Goal: Use online tool/utility: Utilize a website feature to perform a specific function

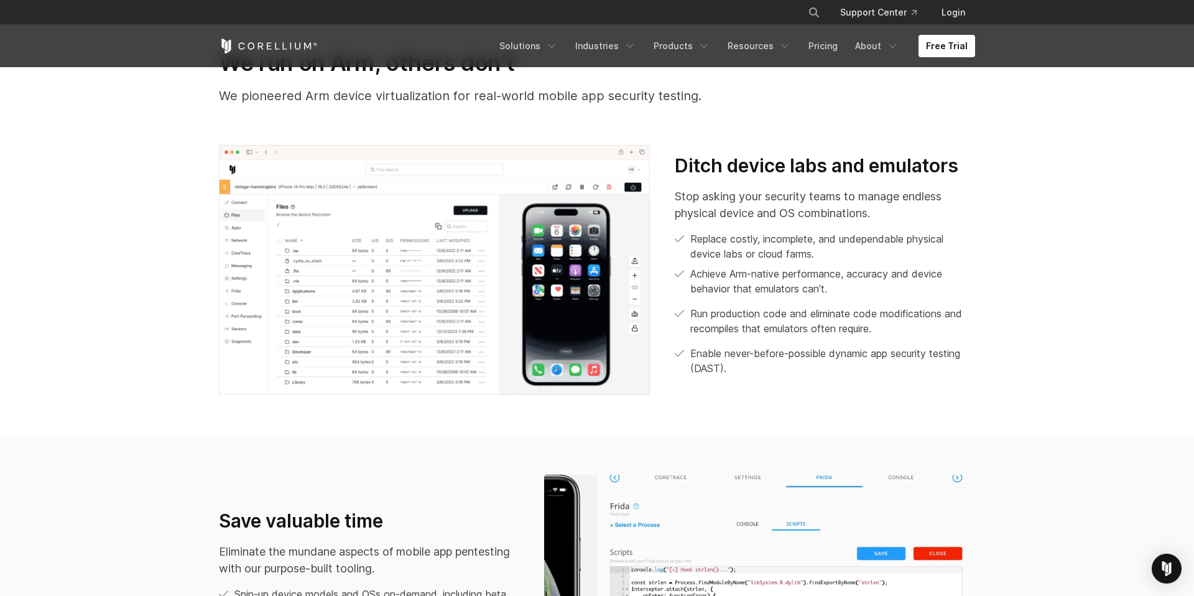
scroll to position [563, 0]
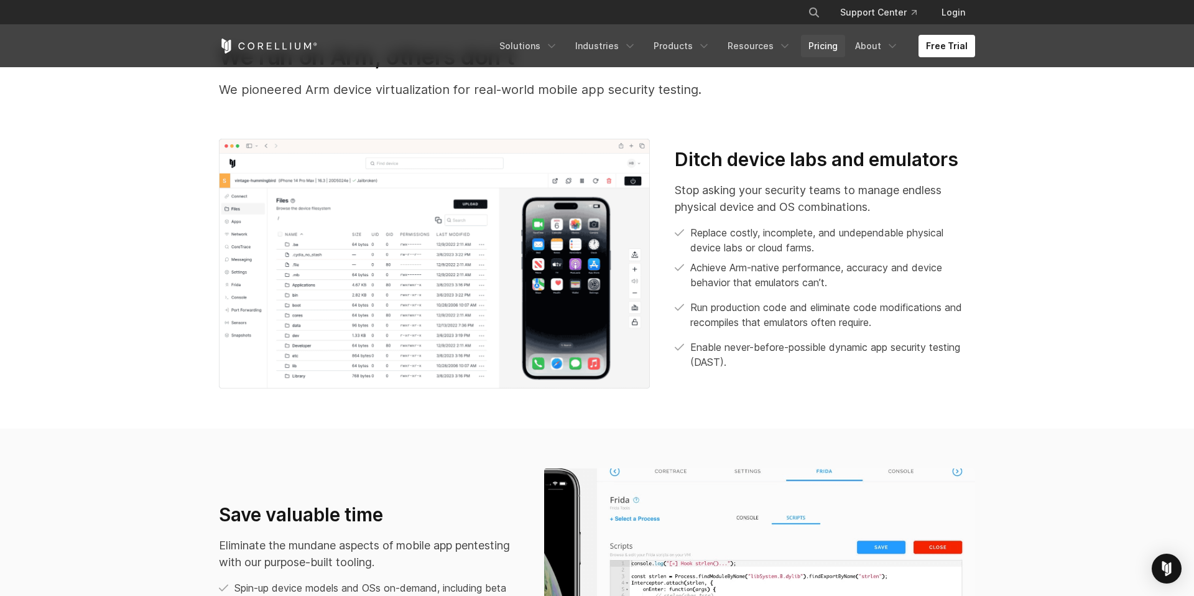
click at [829, 52] on link "Pricing" at bounding box center [823, 46] width 44 height 22
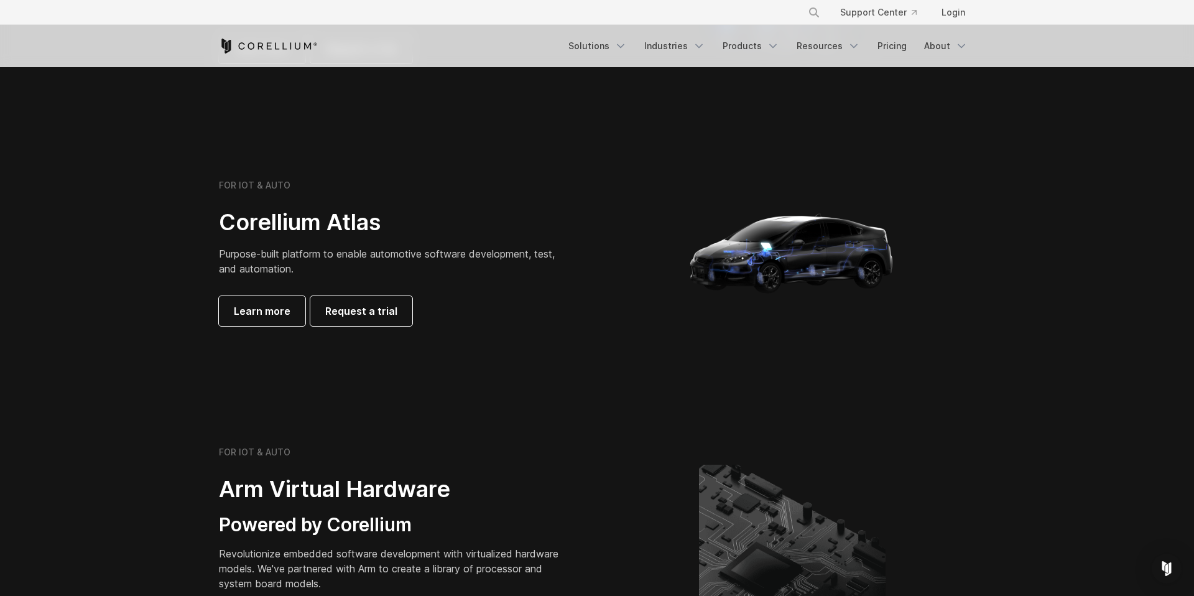
scroll to position [1122, 0]
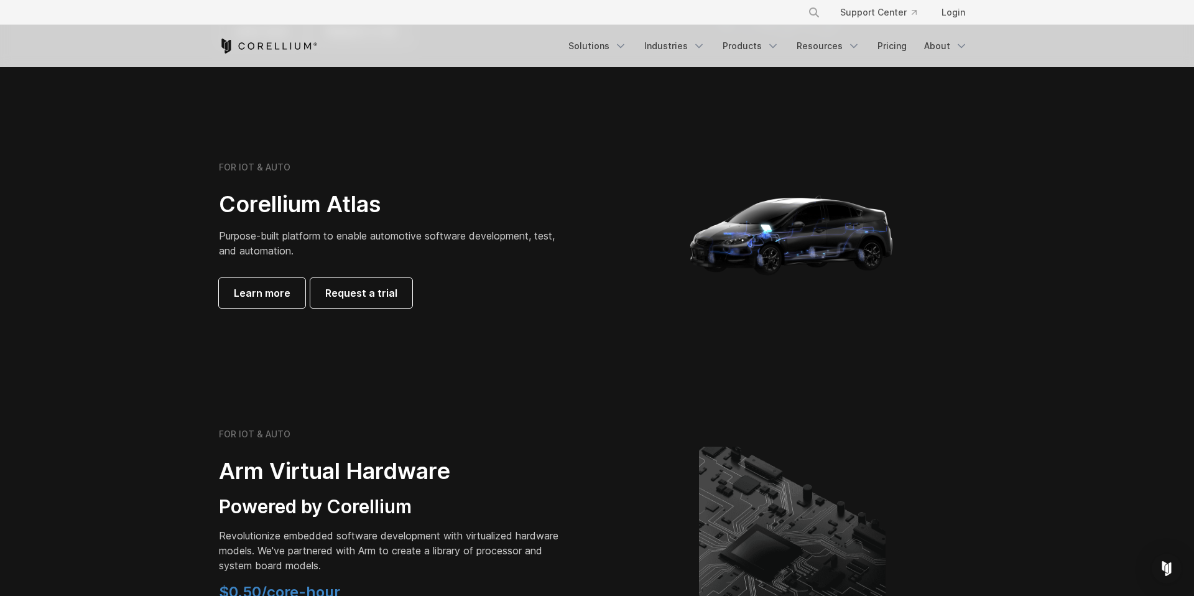
click at [386, 231] on span "Purpose-built platform to enable automotive software development, test, and aut…" at bounding box center [387, 243] width 336 height 27
drag, startPoint x: 340, startPoint y: 233, endPoint x: 504, endPoint y: 246, distance: 164.7
click at [504, 246] on p "Purpose-built platform to enable automotive software development, test, and aut…" at bounding box center [393, 243] width 348 height 30
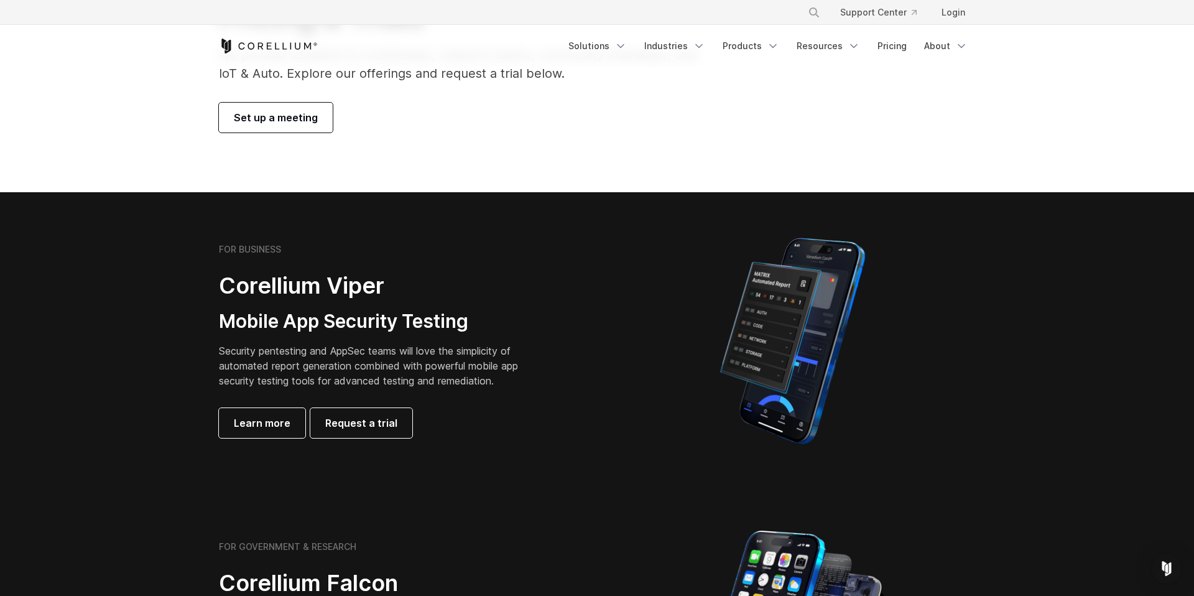
scroll to position [129, 0]
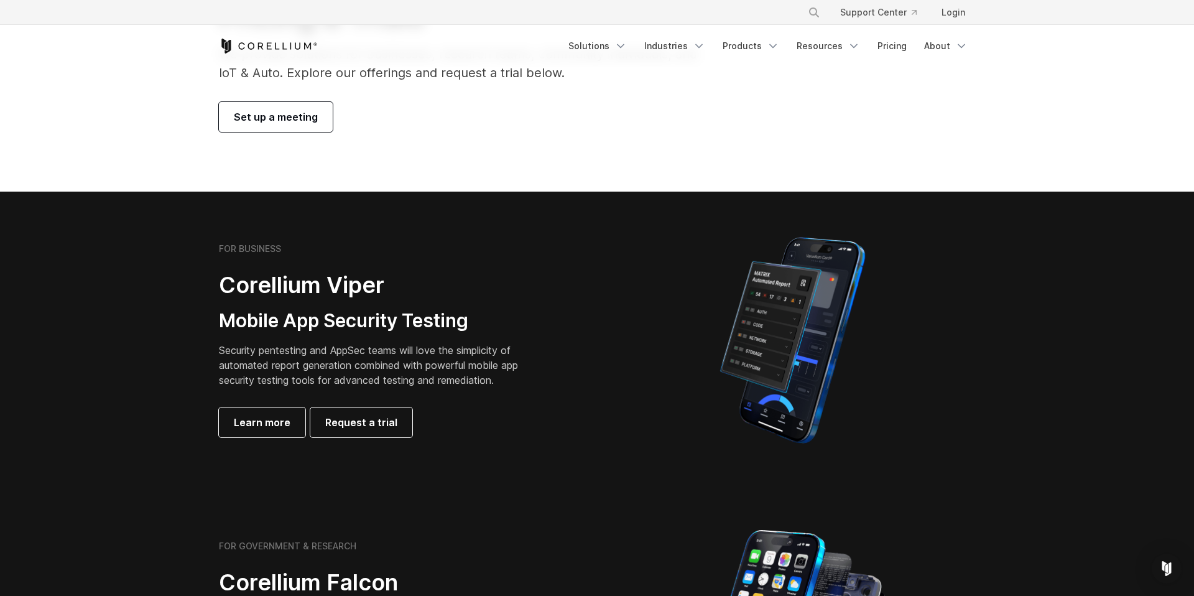
click at [256, 437] on div "FOR BUSINESS Corellium Viper Mobile App Security Testing Security pentesting an…" at bounding box center [597, 340] width 781 height 218
click at [260, 425] on span "Learn more" at bounding box center [262, 422] width 57 height 15
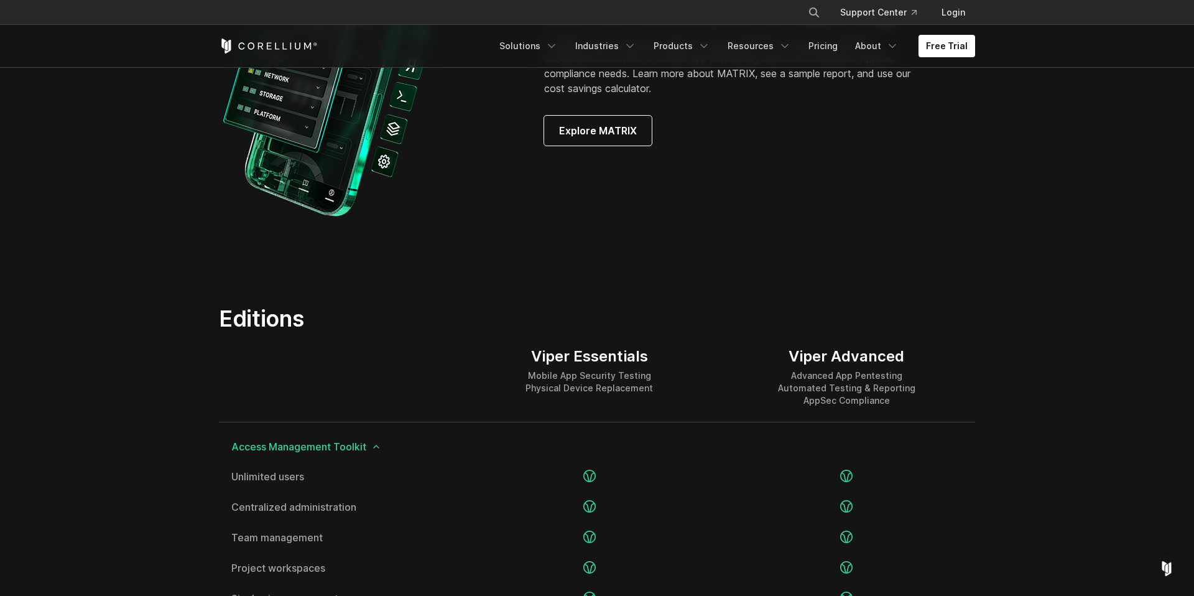
scroll to position [1229, 0]
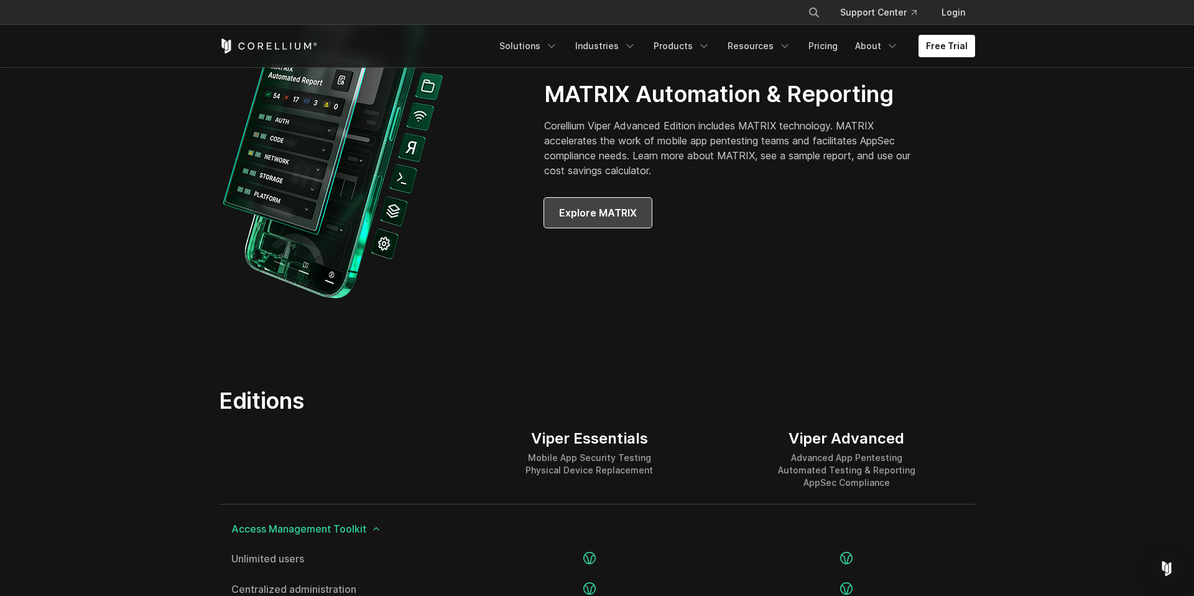
click at [576, 208] on span "Explore MATRIX" at bounding box center [598, 212] width 78 height 15
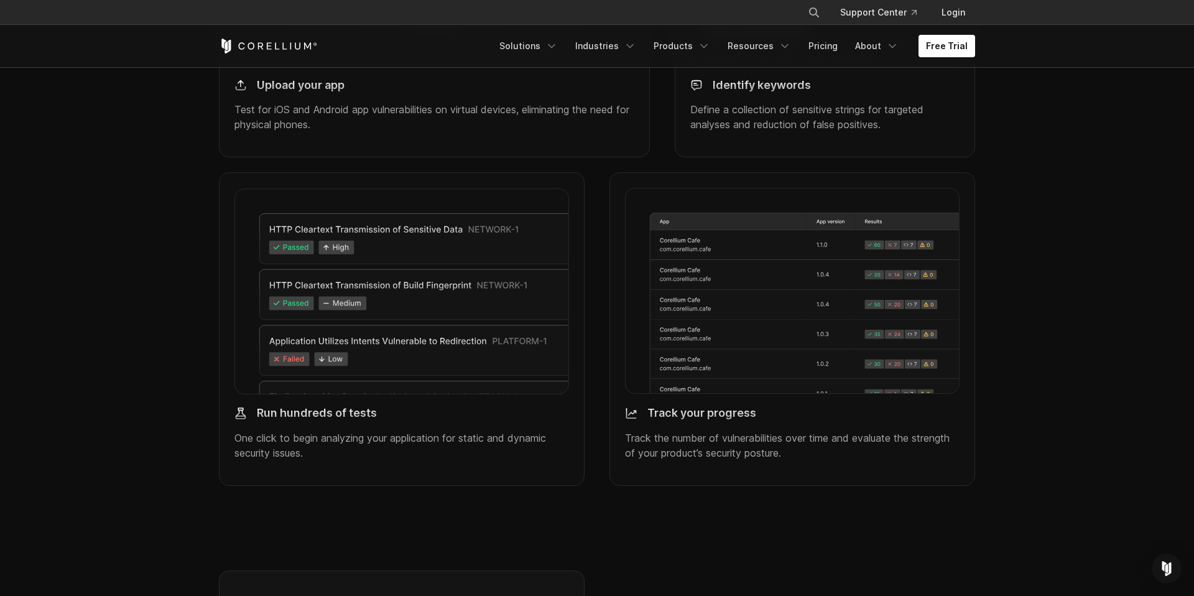
scroll to position [1333, 0]
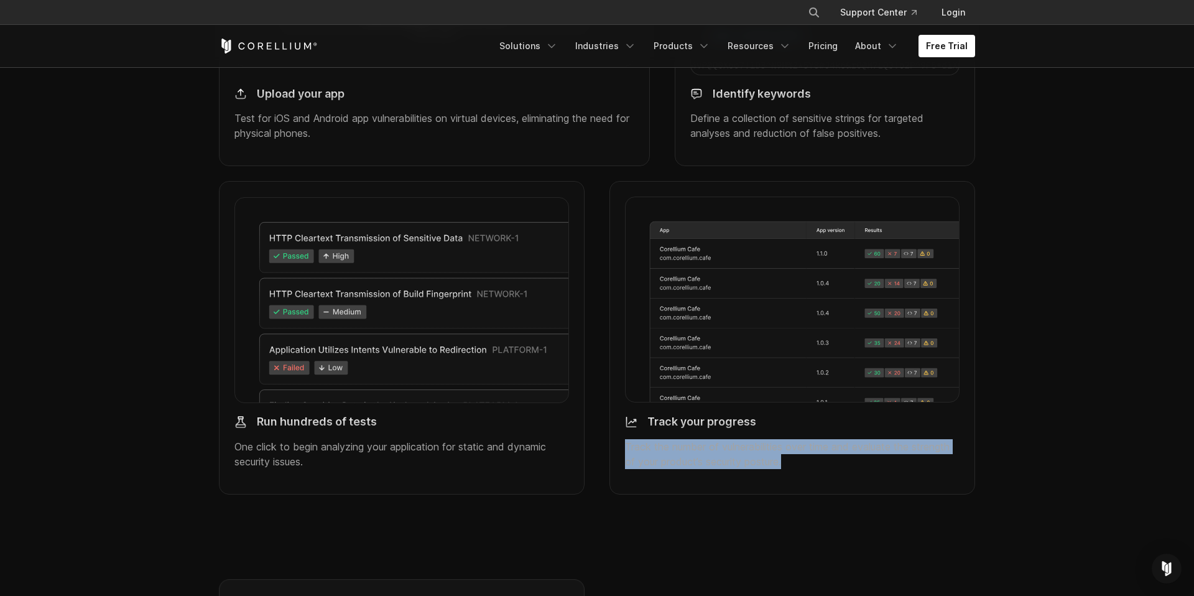
drag, startPoint x: 812, startPoint y: 482, endPoint x: 616, endPoint y: 467, distance: 196.6
click at [616, 467] on div "Track your progress Track the number of vulnerabilities over time and evaluate …" at bounding box center [793, 337] width 366 height 313
drag, startPoint x: 752, startPoint y: 478, endPoint x: 741, endPoint y: 480, distance: 11.5
click at [752, 469] on p "Track the number of vulnerabilities over time and evaluate the strength of your…" at bounding box center [792, 454] width 335 height 30
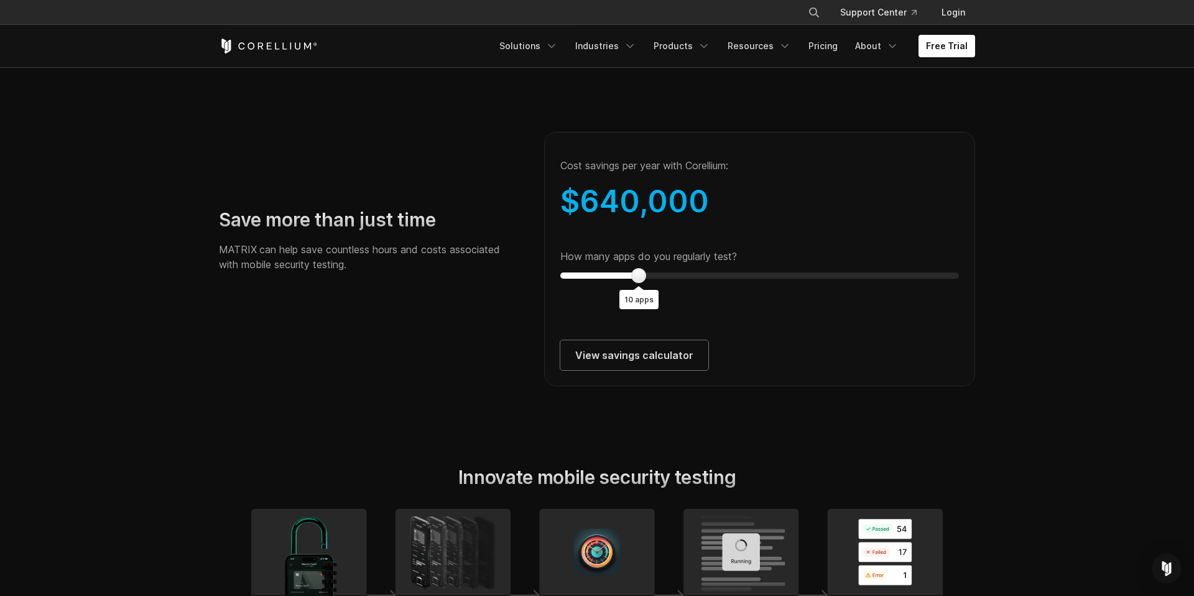
scroll to position [2239, 0]
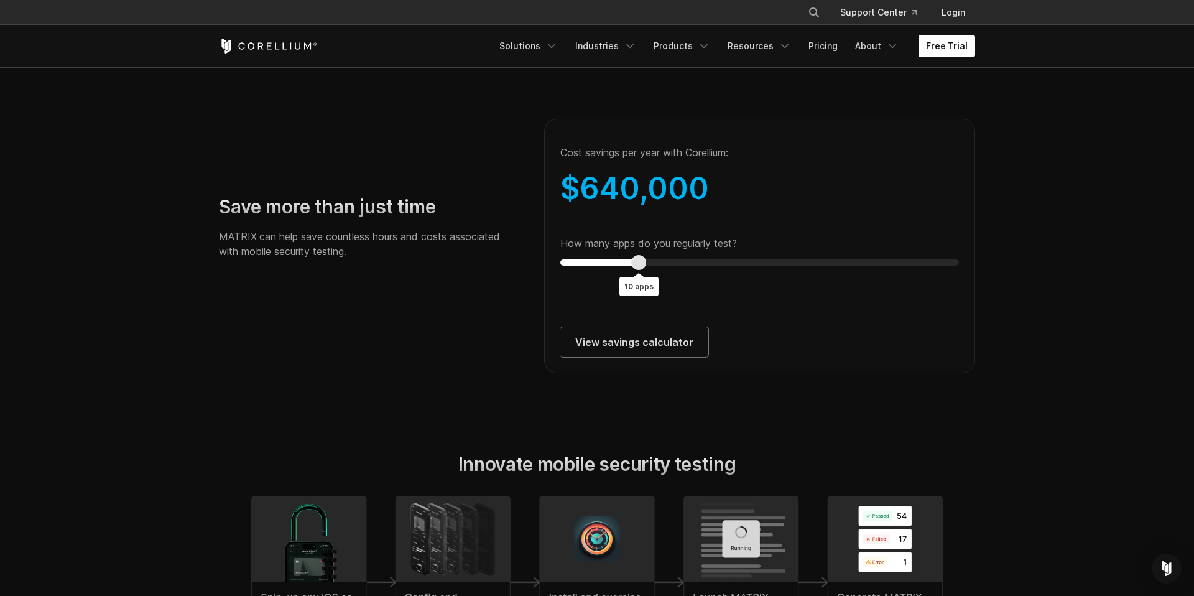
click at [637, 270] on div at bounding box center [638, 262] width 15 height 15
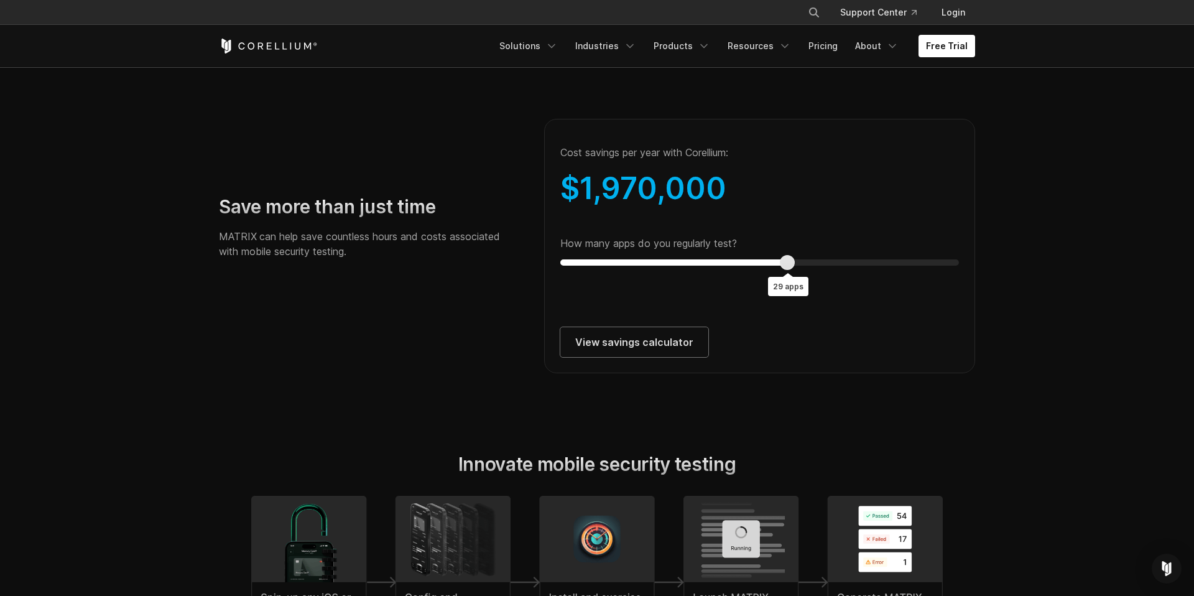
type input "**"
click at [795, 270] on div at bounding box center [794, 262] width 15 height 15
click at [792, 270] on div at bounding box center [794, 262] width 15 height 15
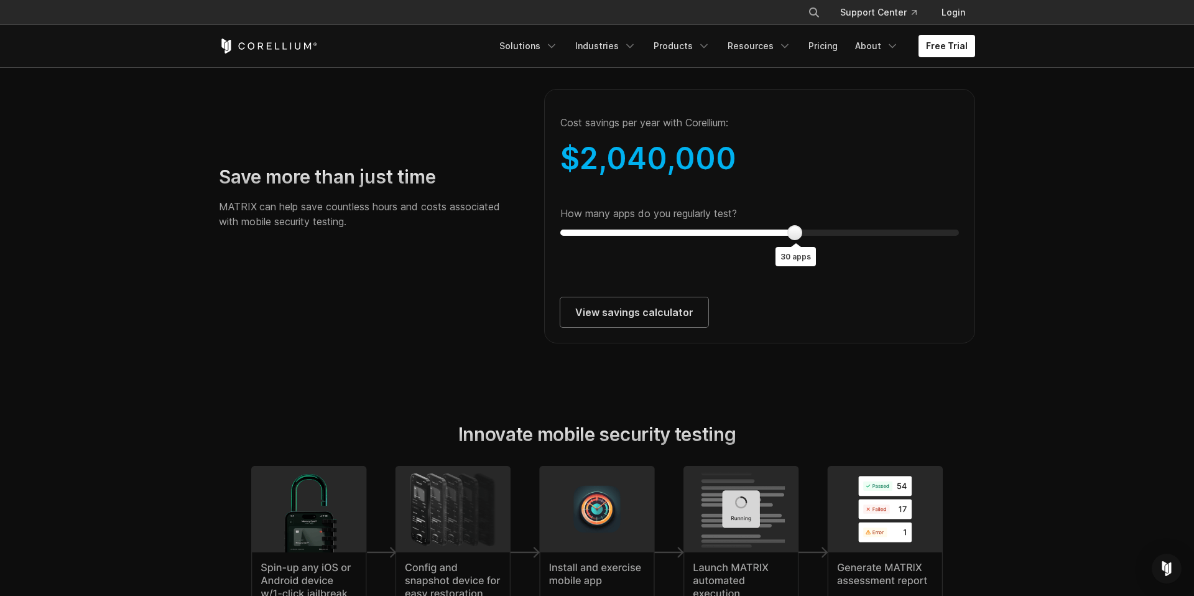
scroll to position [2297, 0]
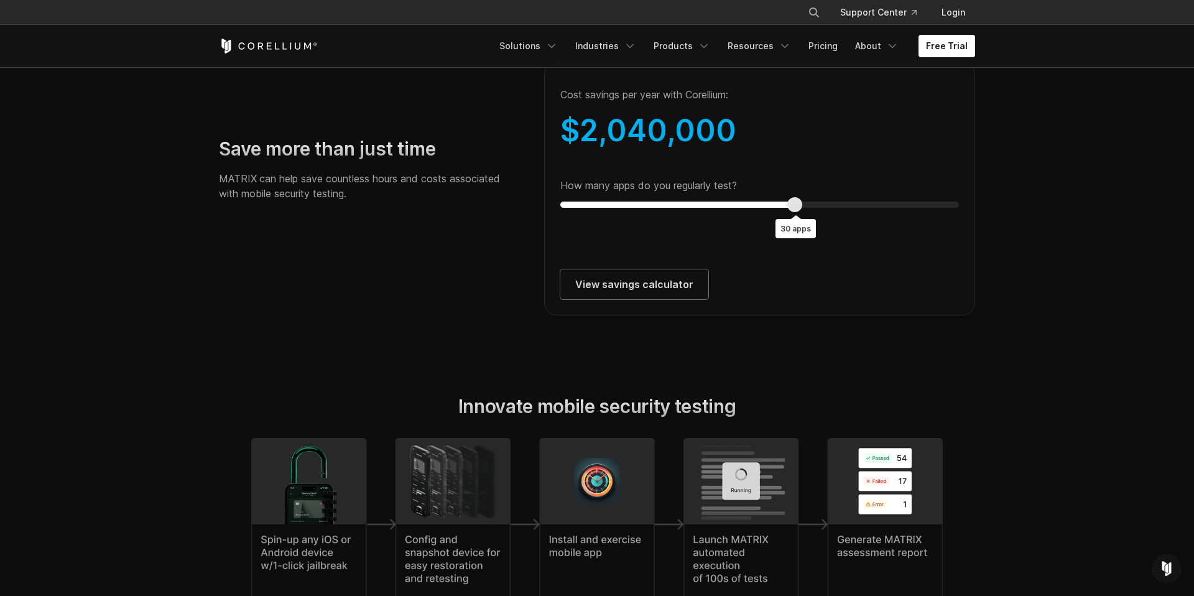
click at [796, 212] on div at bounding box center [794, 204] width 15 height 15
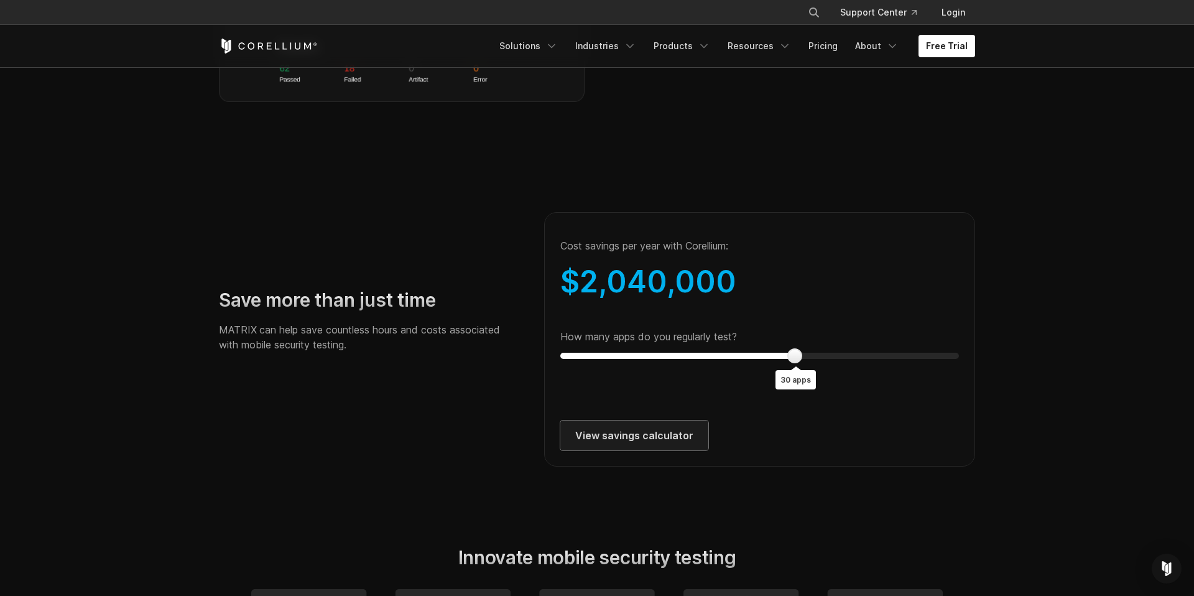
scroll to position [2155, 0]
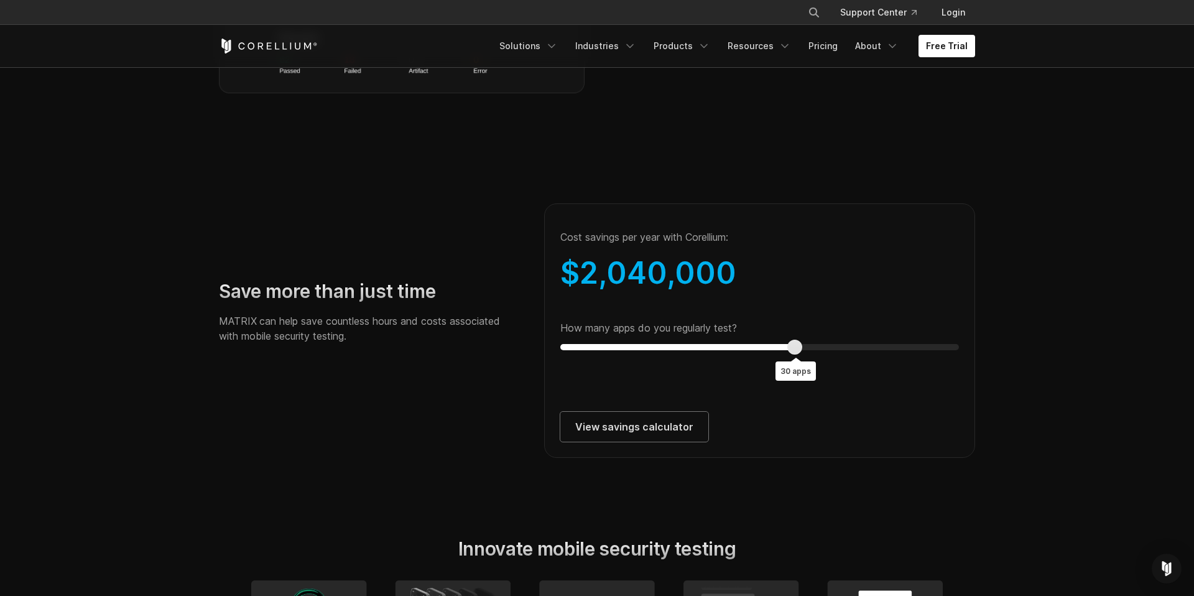
click at [796, 355] on div at bounding box center [794, 347] width 15 height 15
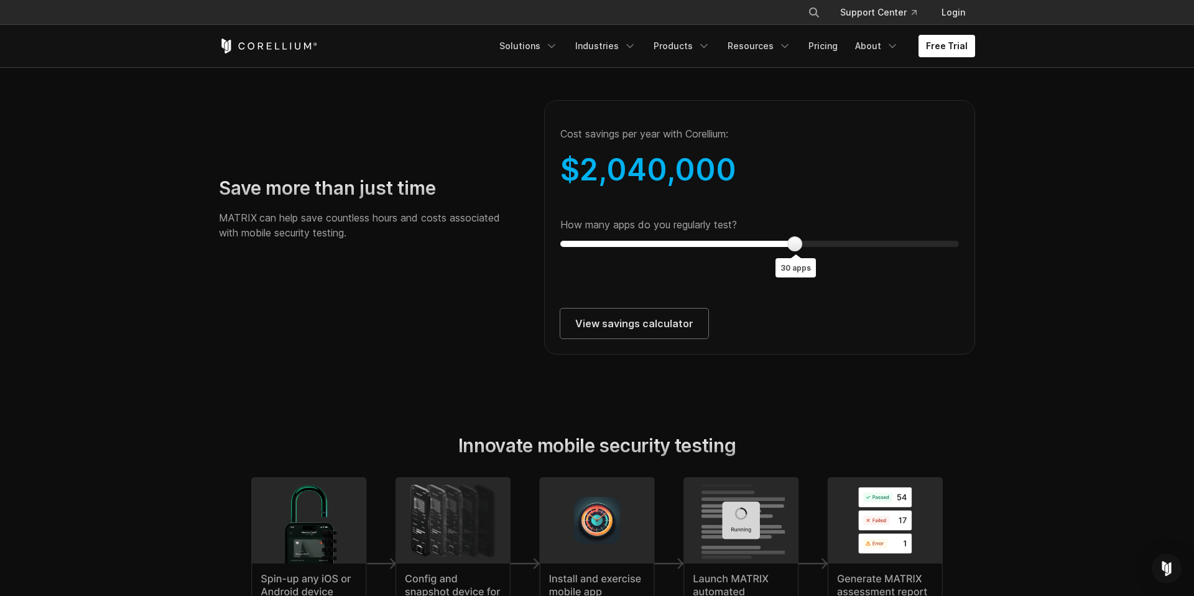
scroll to position [2268, 0]
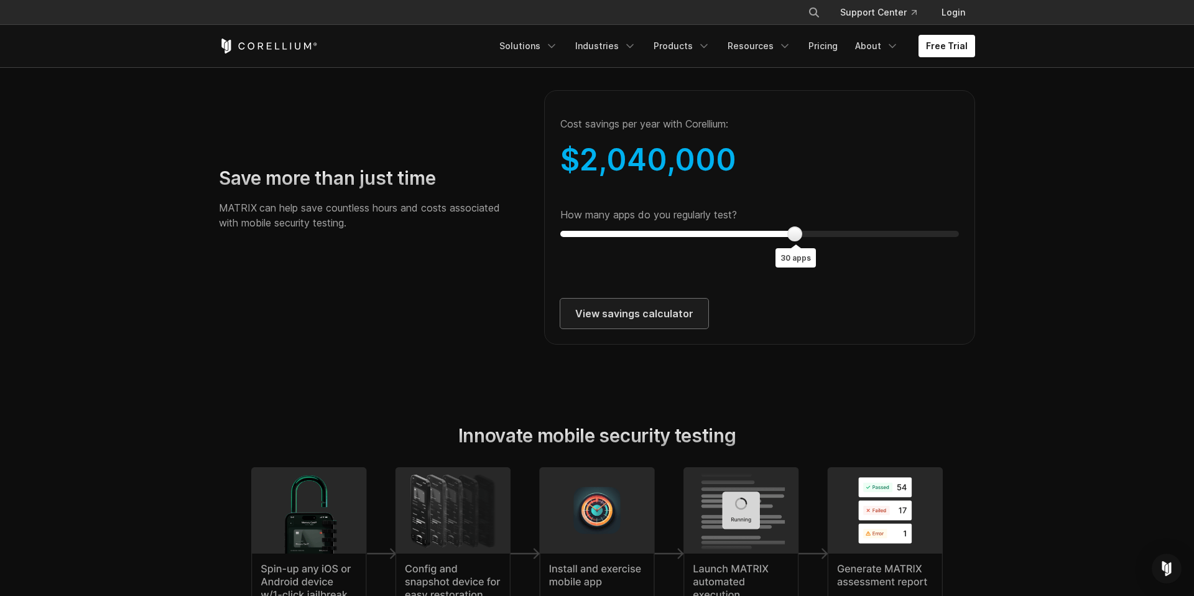
click at [665, 328] on link "View savings calculator" at bounding box center [634, 314] width 148 height 30
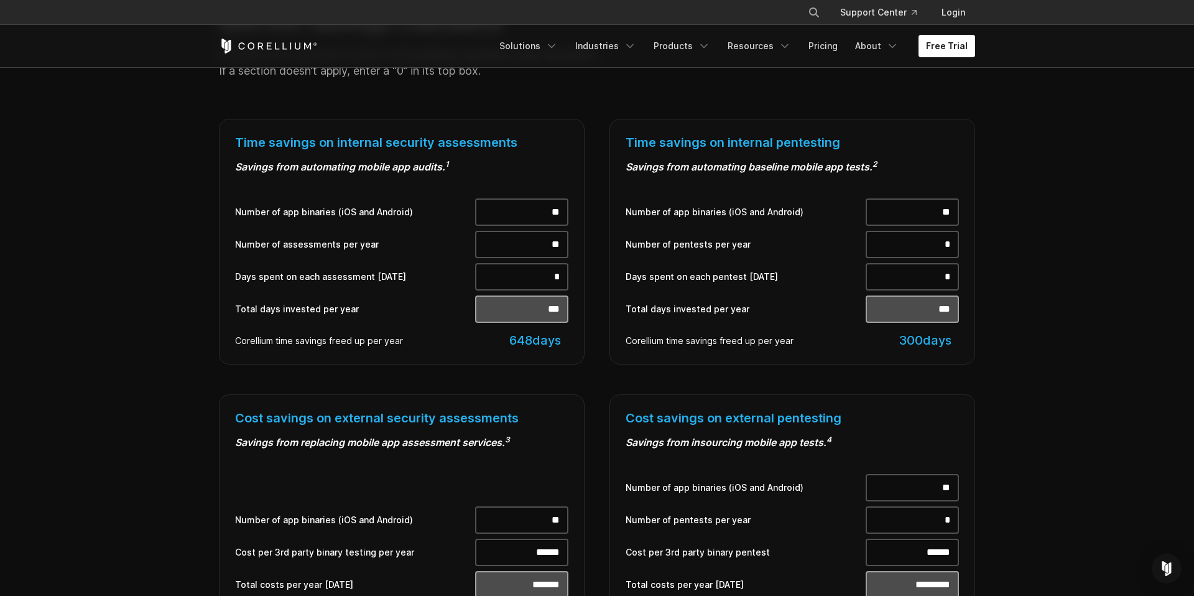
scroll to position [467, 0]
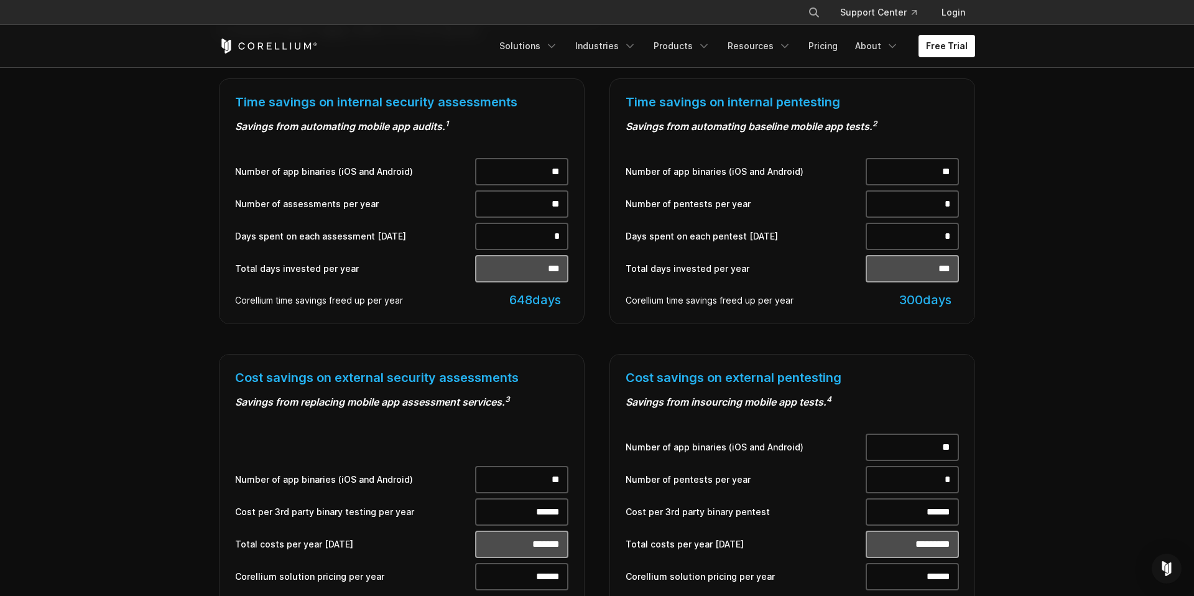
drag, startPoint x: 508, startPoint y: 299, endPoint x: 560, endPoint y: 300, distance: 52.3
click at [560, 300] on div "648 days" at bounding box center [521, 300] width 93 height 16
click at [536, 172] on input "**" at bounding box center [521, 171] width 93 height 27
click at [565, 170] on input "**" at bounding box center [521, 171] width 93 height 27
type input "**"
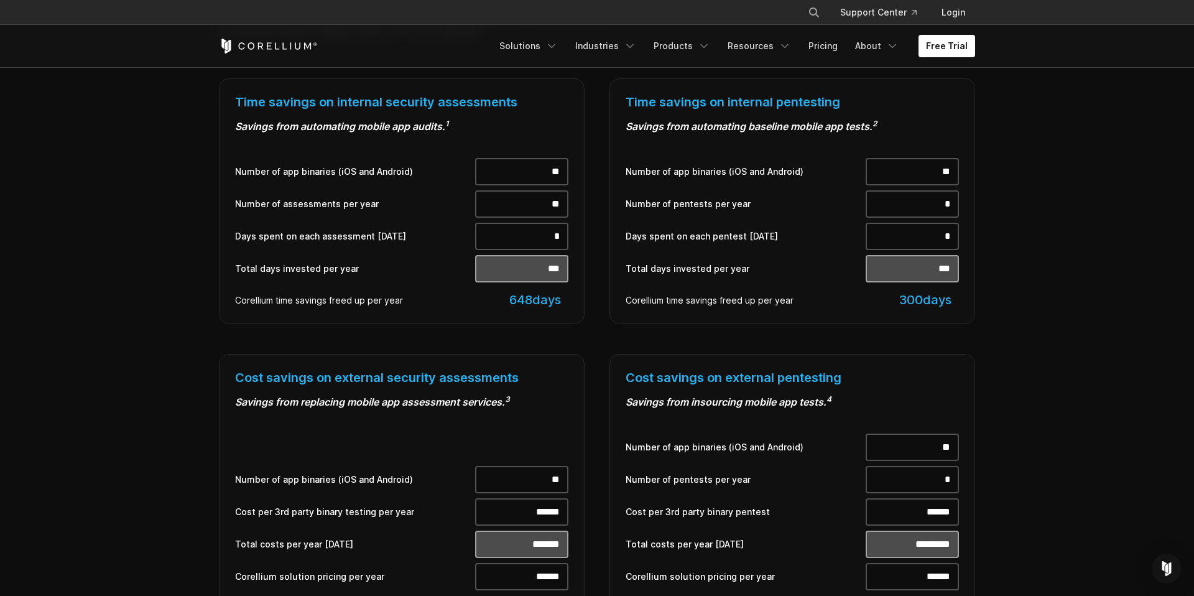
type input "***"
drag, startPoint x: 547, startPoint y: 202, endPoint x: 603, endPoint y: 203, distance: 56.0
click at [603, 203] on div "Time savings on internal security assessments Savings from automating mobile ap…" at bounding box center [597, 369] width 781 height 583
type input "**"
type input "***"
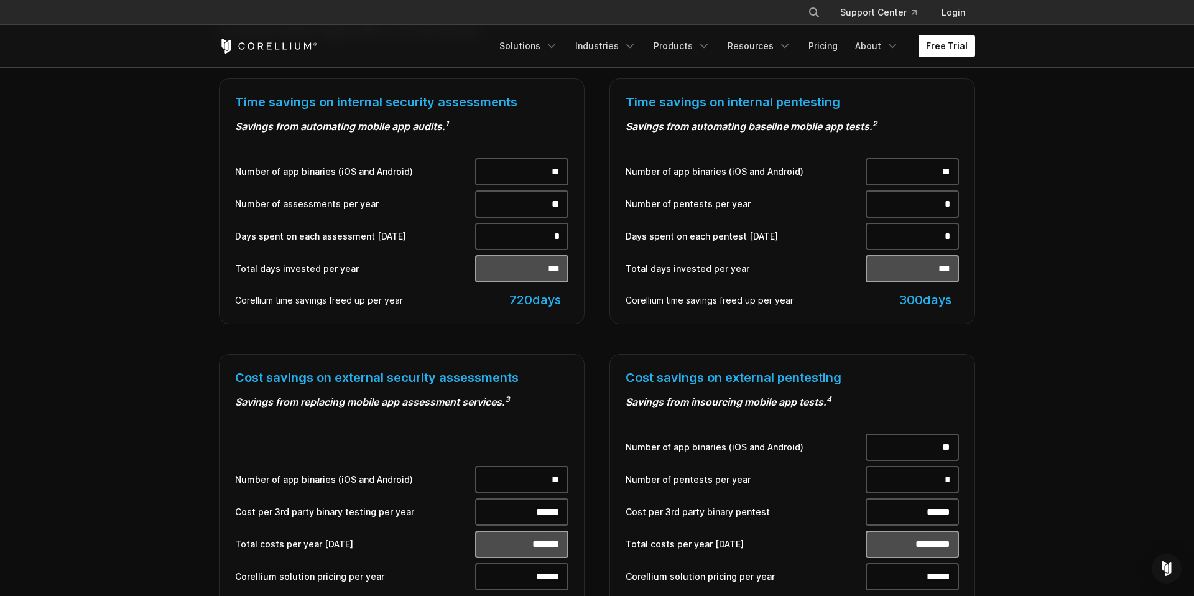
click at [552, 235] on input "*" at bounding box center [521, 236] width 93 height 27
drag, startPoint x: 571, startPoint y: 239, endPoint x: 593, endPoint y: 239, distance: 21.8
click at [593, 239] on div "Time savings on internal security assessments Savings from automating mobile ap…" at bounding box center [402, 201] width 391 height 246
type input "*"
type input "****"
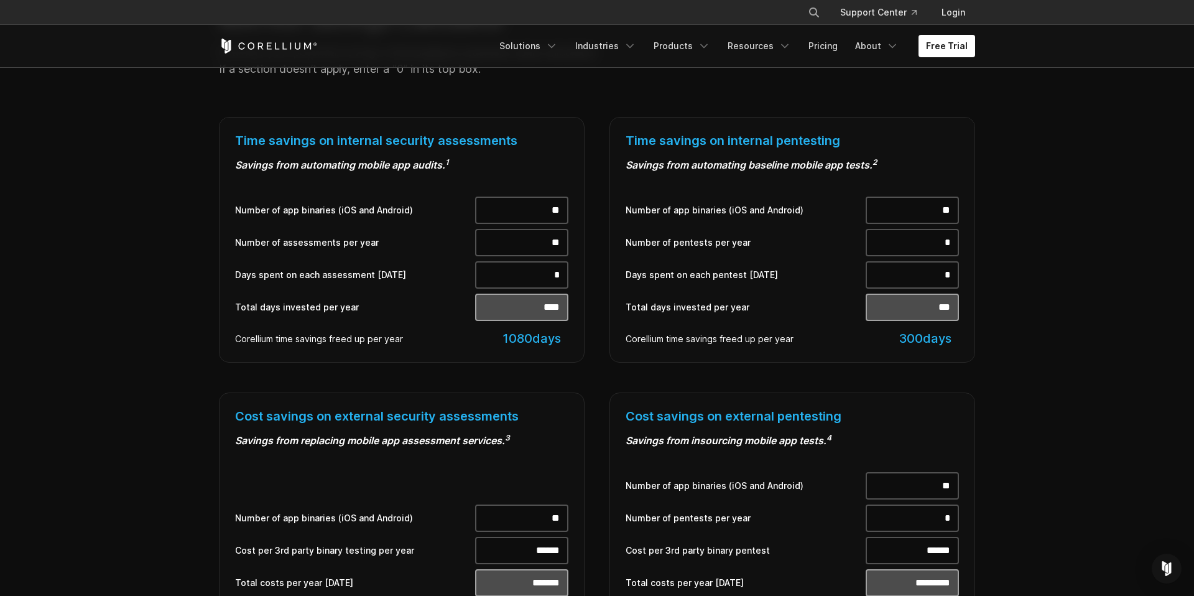
scroll to position [453, 0]
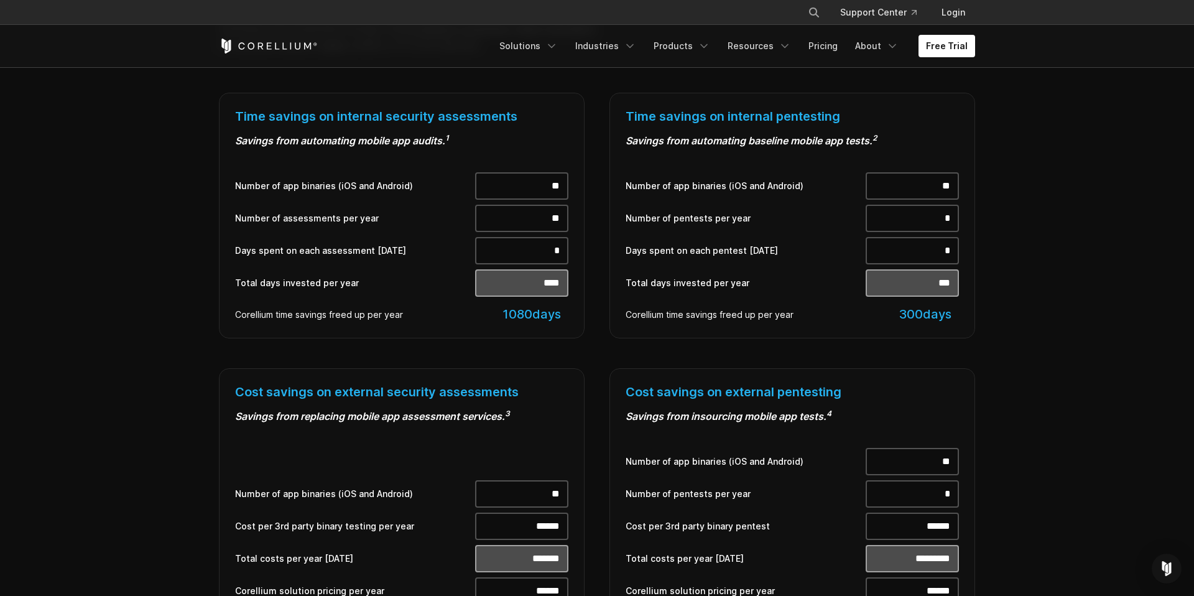
drag, startPoint x: 549, startPoint y: 219, endPoint x: 620, endPoint y: 225, distance: 71.1
click at [620, 225] on div "Time savings on internal security assessments Savings from automating mobile ap…" at bounding box center [597, 384] width 781 height 583
type input "*"
type input "**"
click at [485, 251] on input "*" at bounding box center [521, 250] width 93 height 27
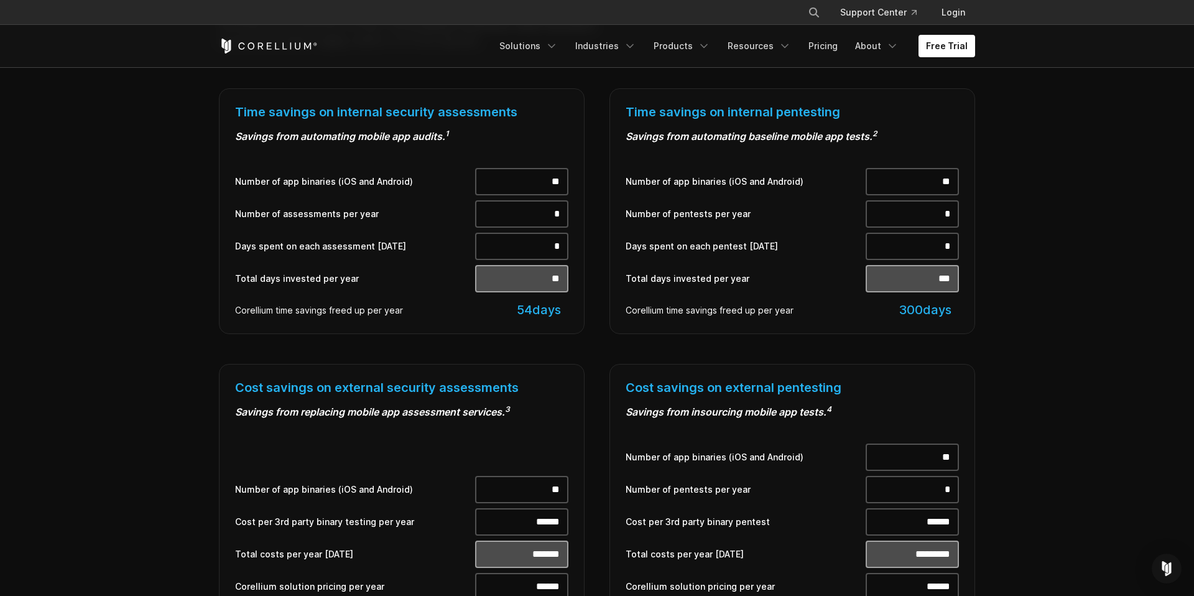
scroll to position [458, 0]
drag, startPoint x: 514, startPoint y: 310, endPoint x: 567, endPoint y: 312, distance: 52.3
click at [567, 312] on div "54 days" at bounding box center [521, 310] width 93 height 16
click at [199, 220] on section "MATRIX Savings Calculator Estimate your potential savings with Corellium's busi…" at bounding box center [597, 439] width 1194 height 1045
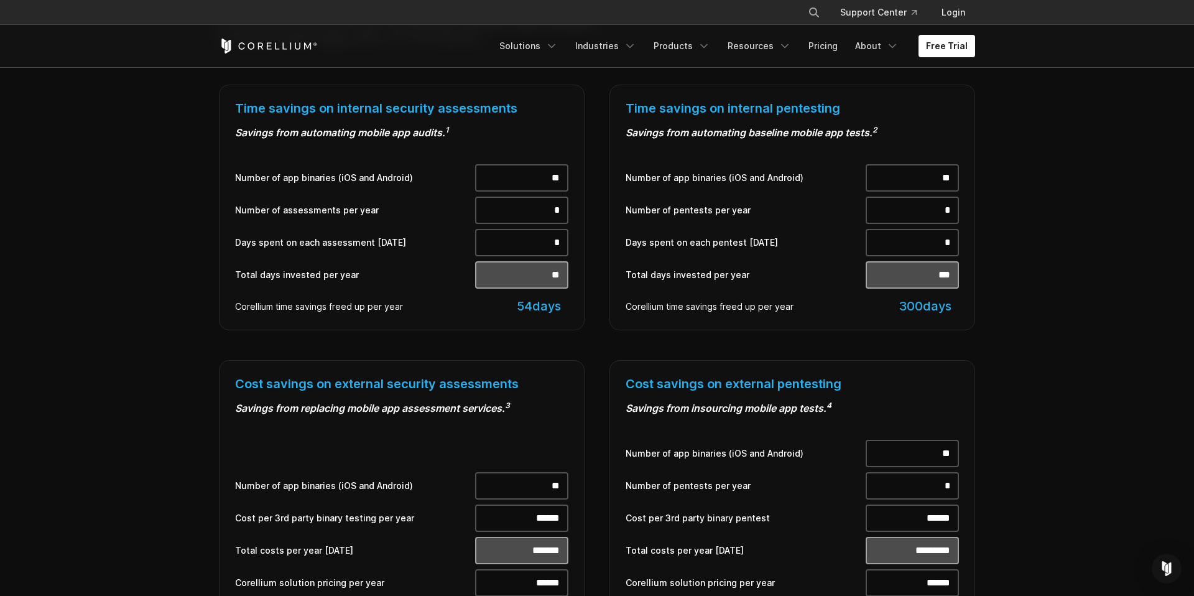
scroll to position [0, 0]
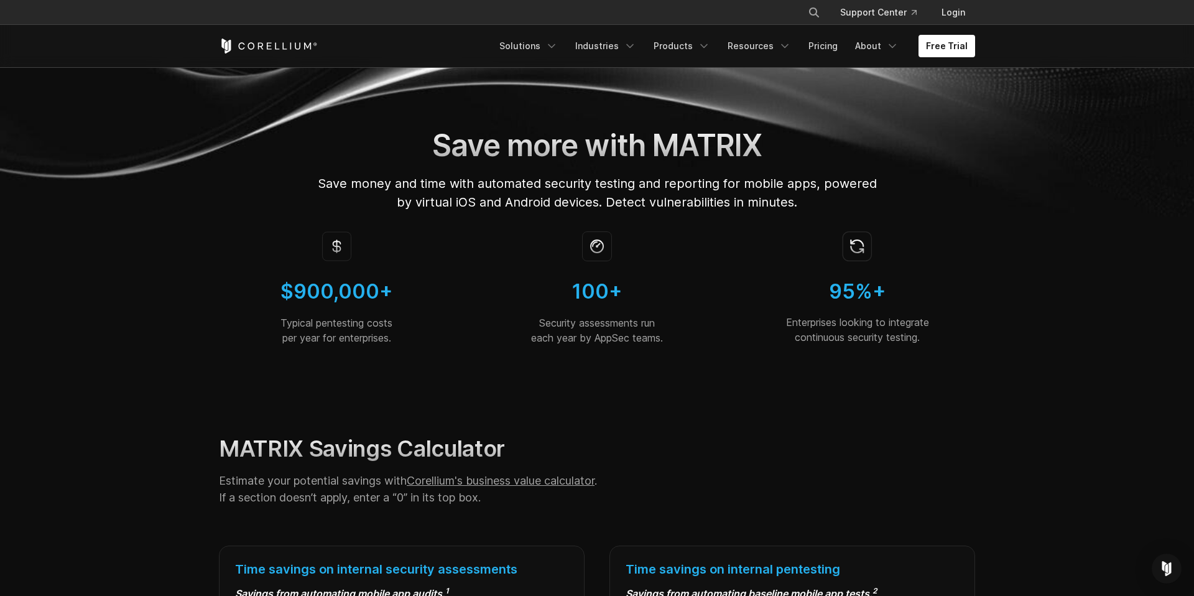
click at [1080, 81] on img at bounding box center [597, 141] width 1194 height 149
click at [982, 91] on img at bounding box center [597, 141] width 1194 height 149
